Goal: Consume media (video, audio): Consume media (video, audio)

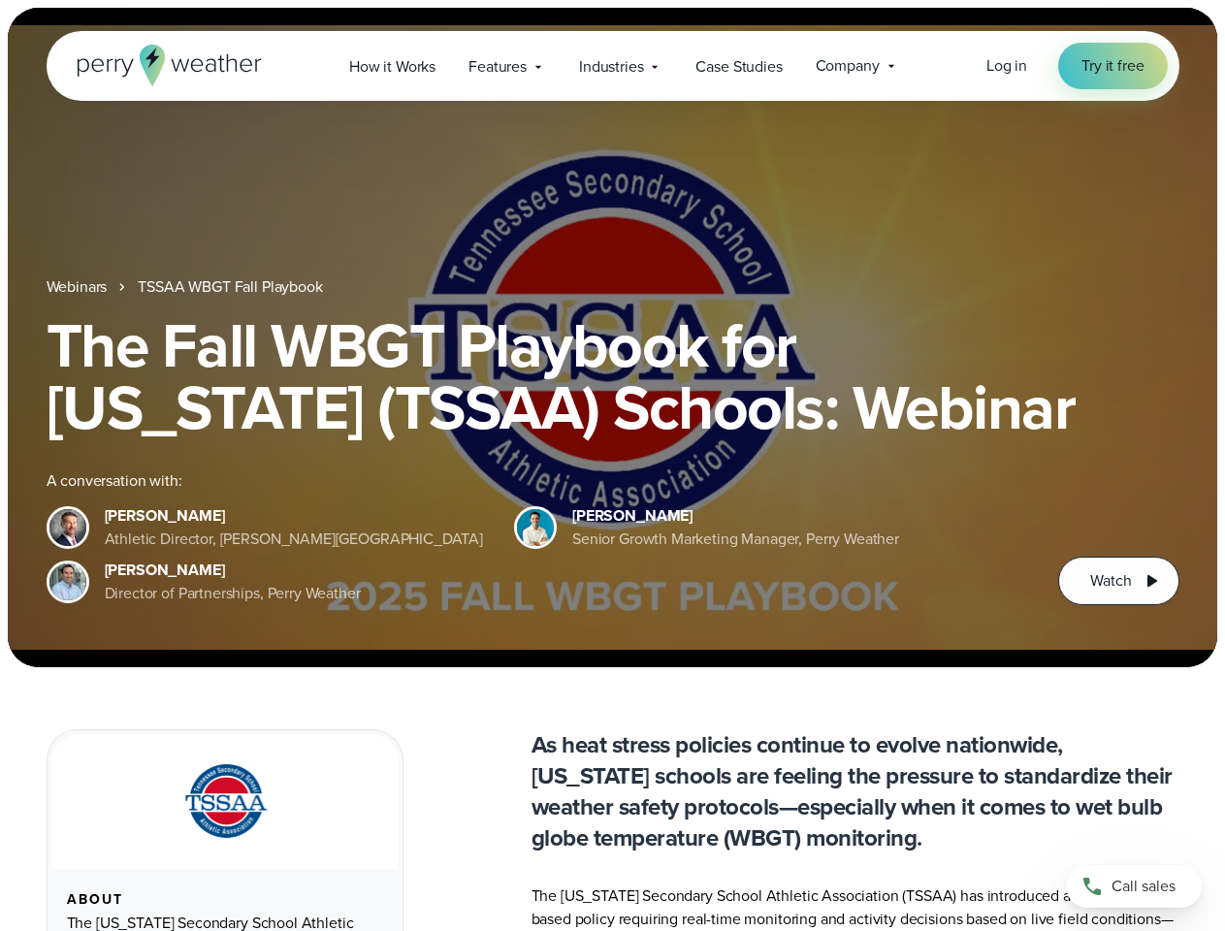
click at [612, 466] on div "The Fall WBGT Playbook for [US_STATE] (TSSAA) Schools: Webinar A conversation w…" at bounding box center [613, 459] width 1133 height 291
click at [612, 66] on span "Industries" at bounding box center [611, 66] width 64 height 23
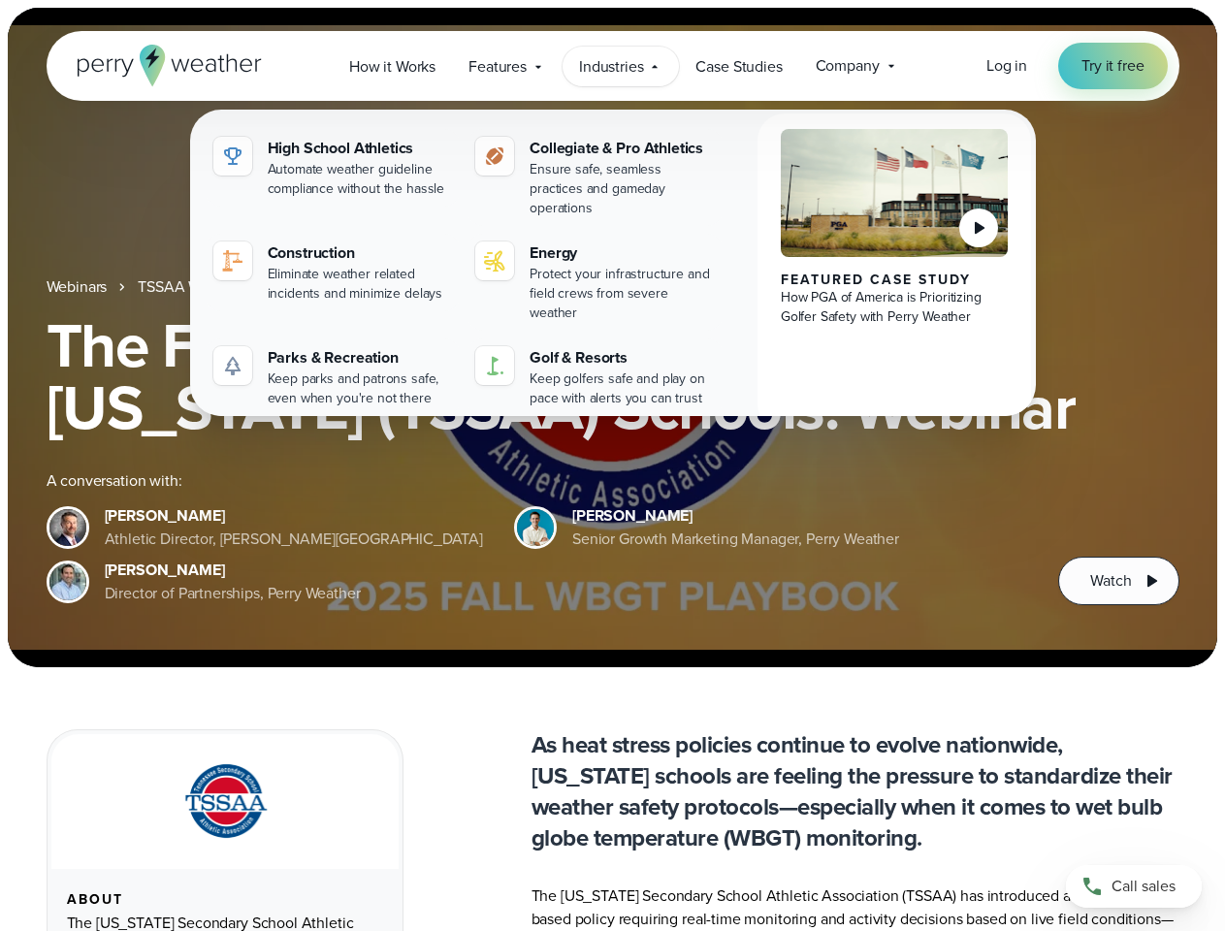
click at [612, 338] on h1 "The Fall WBGT Playbook for [US_STATE] (TSSAA) Schools: Webinar" at bounding box center [613, 376] width 1133 height 124
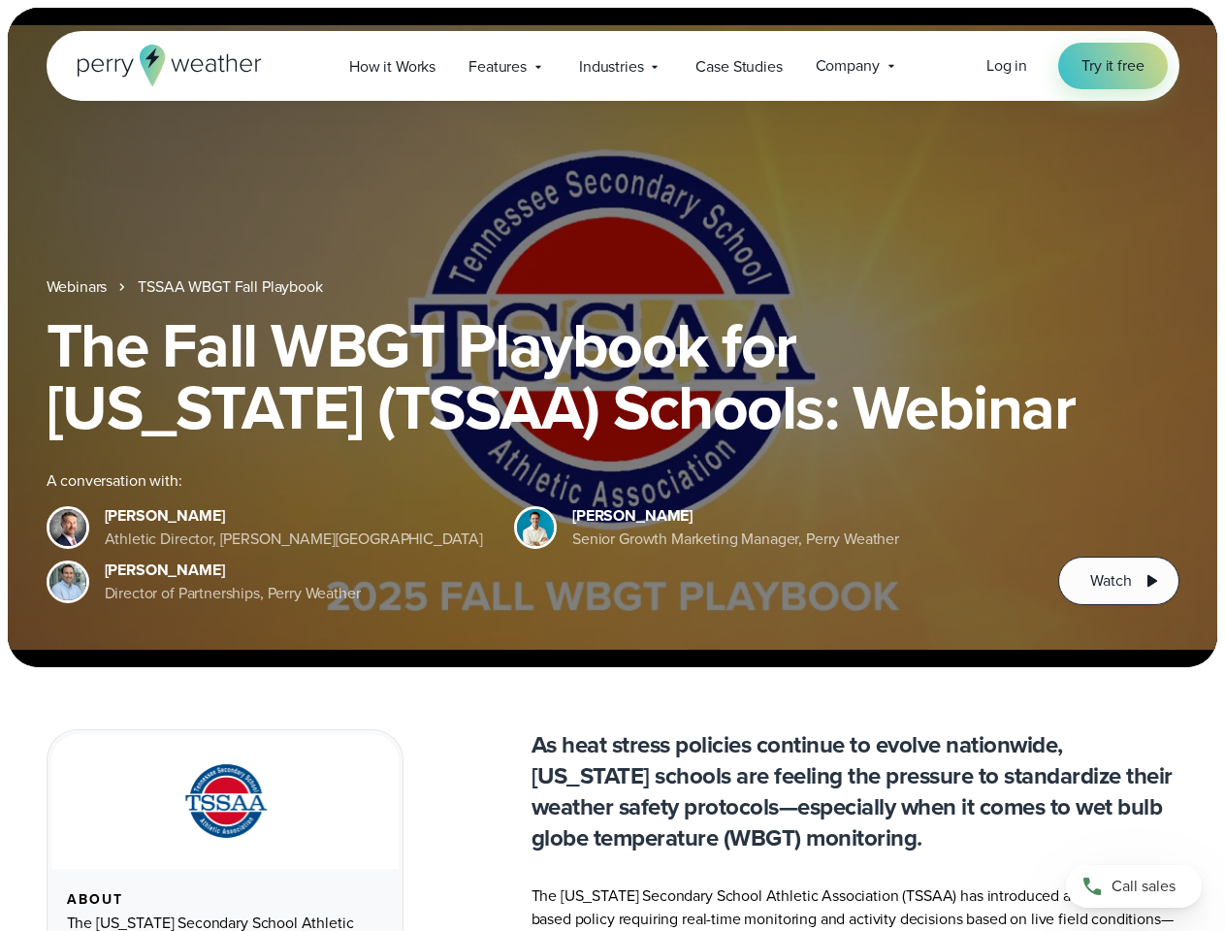
click at [232, 287] on link "TSSAA WBGT Fall Playbook" at bounding box center [230, 286] width 184 height 23
click at [1118, 581] on span "Watch" at bounding box center [1110, 580] width 41 height 23
